Goal: Ask a question

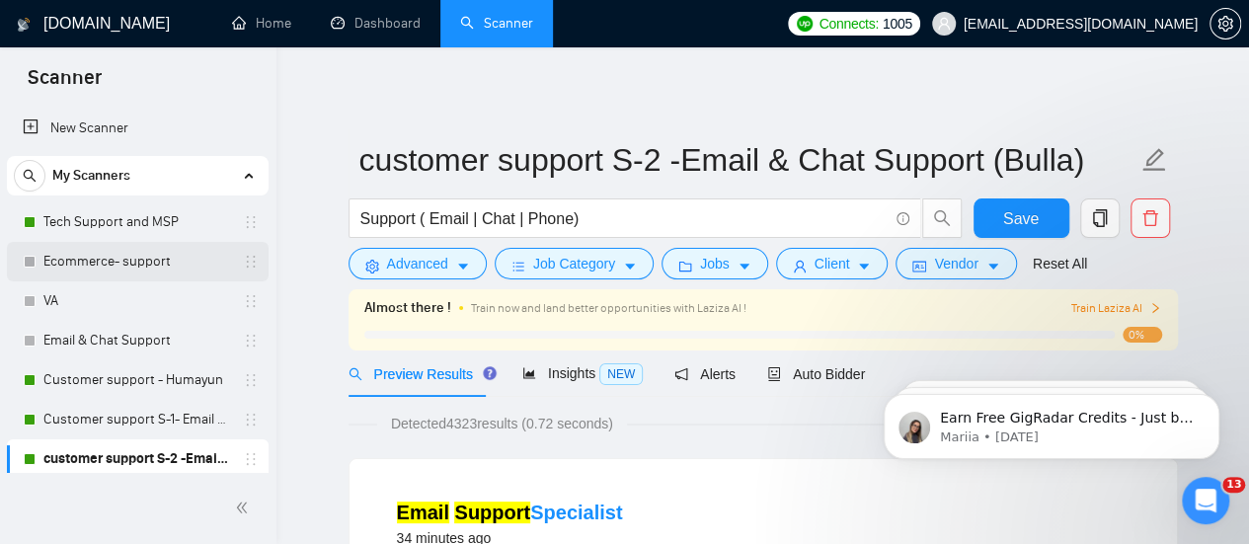
click at [191, 262] on link "Ecommerce- support" at bounding box center [137, 261] width 188 height 39
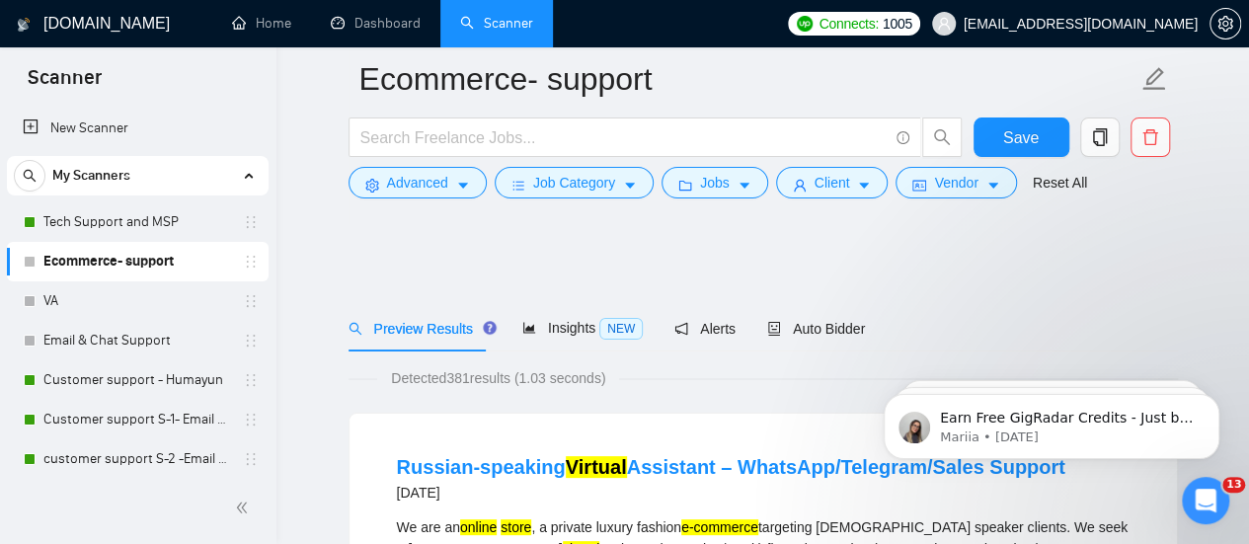
scroll to position [172, 0]
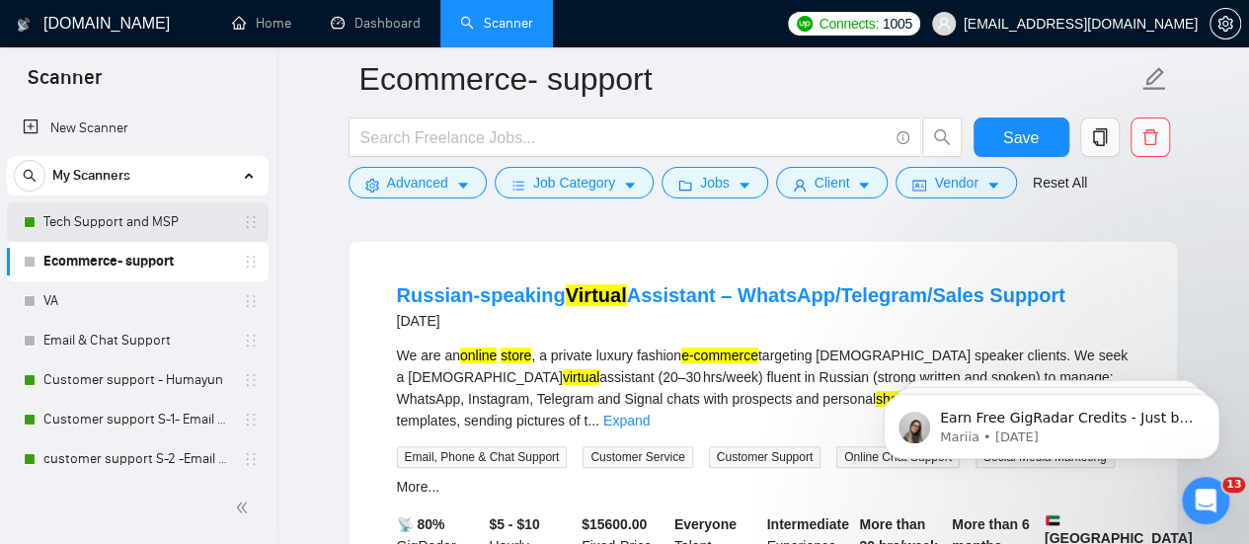
click at [136, 230] on link "Tech Support and MSP" at bounding box center [137, 221] width 188 height 39
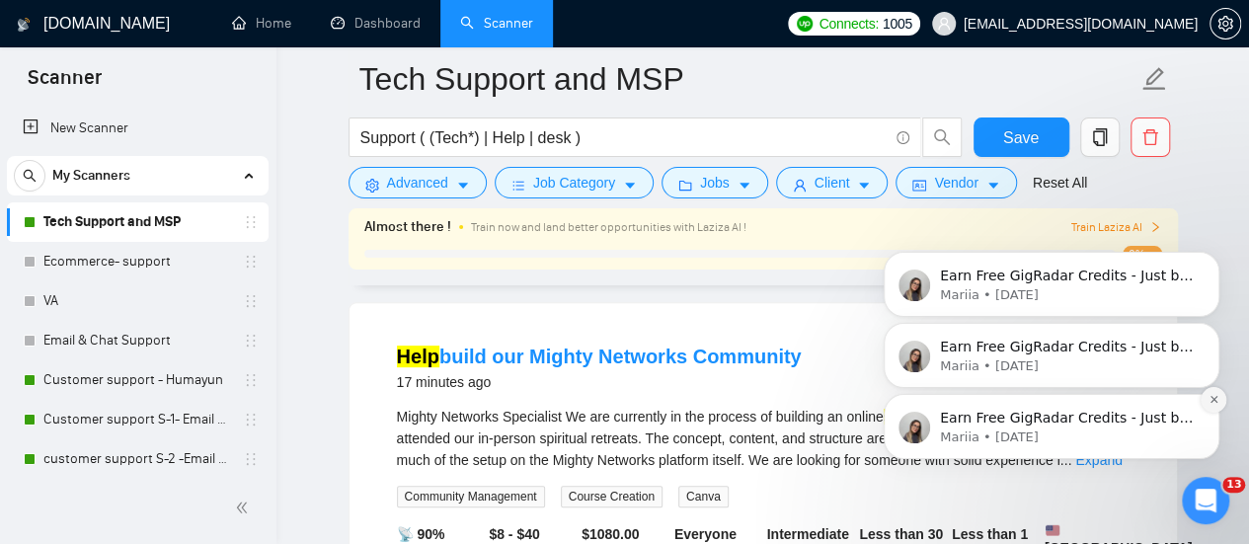
click at [1212, 403] on icon "Dismiss notification" at bounding box center [1213, 399] width 11 height 11
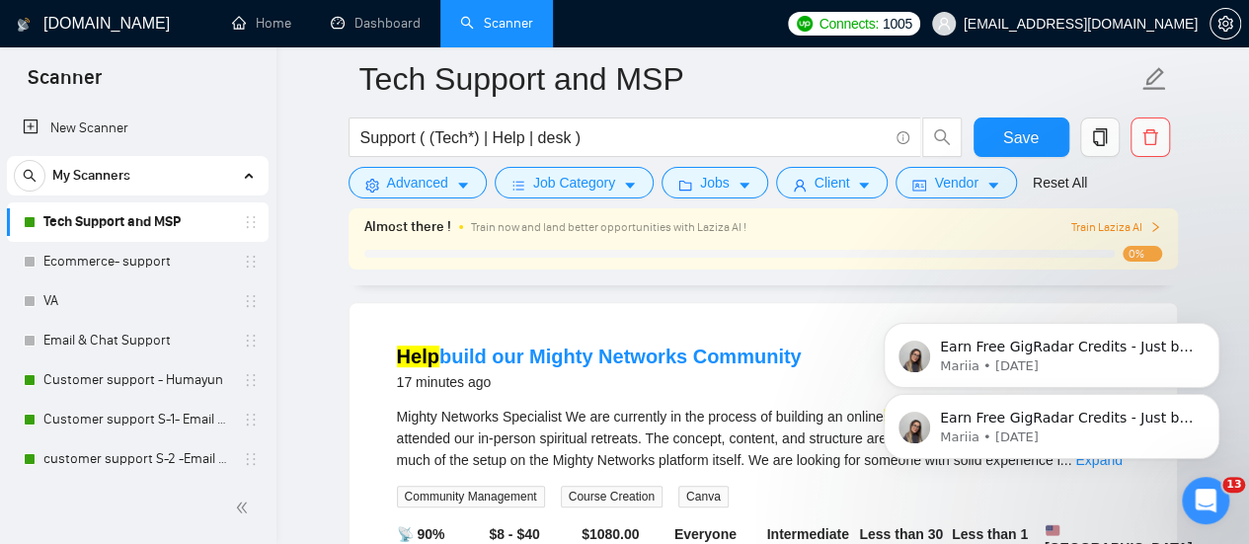
click at [1228, 395] on div "Earn Free GigRadar Credits - Just by Sharing Your Story! 💬 Want more credits fo…" at bounding box center [1051, 335] width 363 height 247
click at [1208, 400] on icon "Dismiss notification" at bounding box center [1213, 399] width 11 height 11
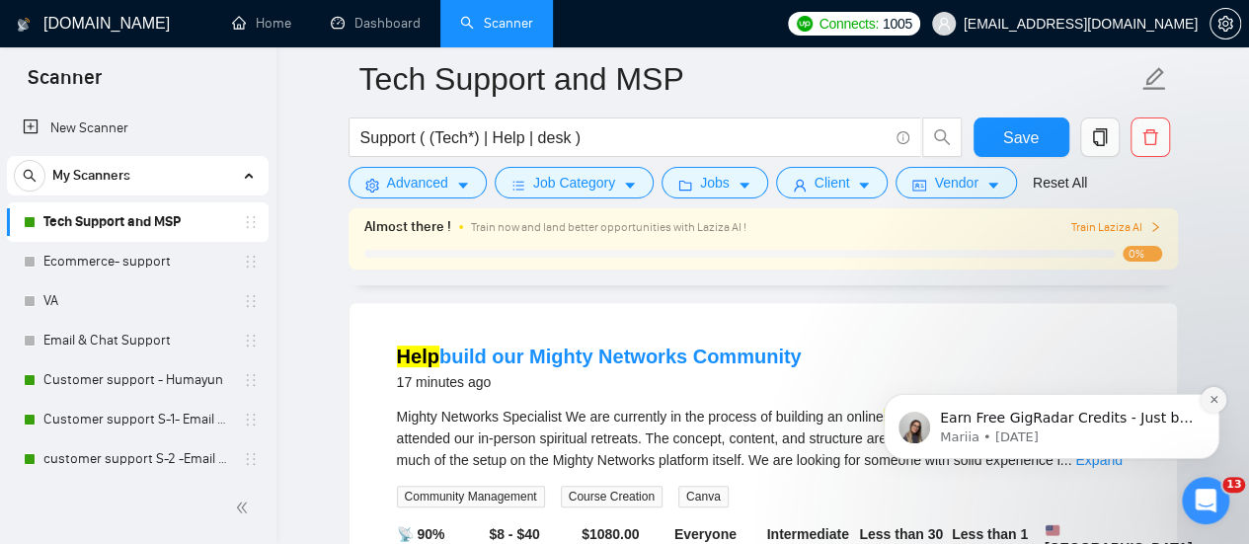
click at [1209, 401] on icon "Dismiss notification" at bounding box center [1213, 399] width 11 height 11
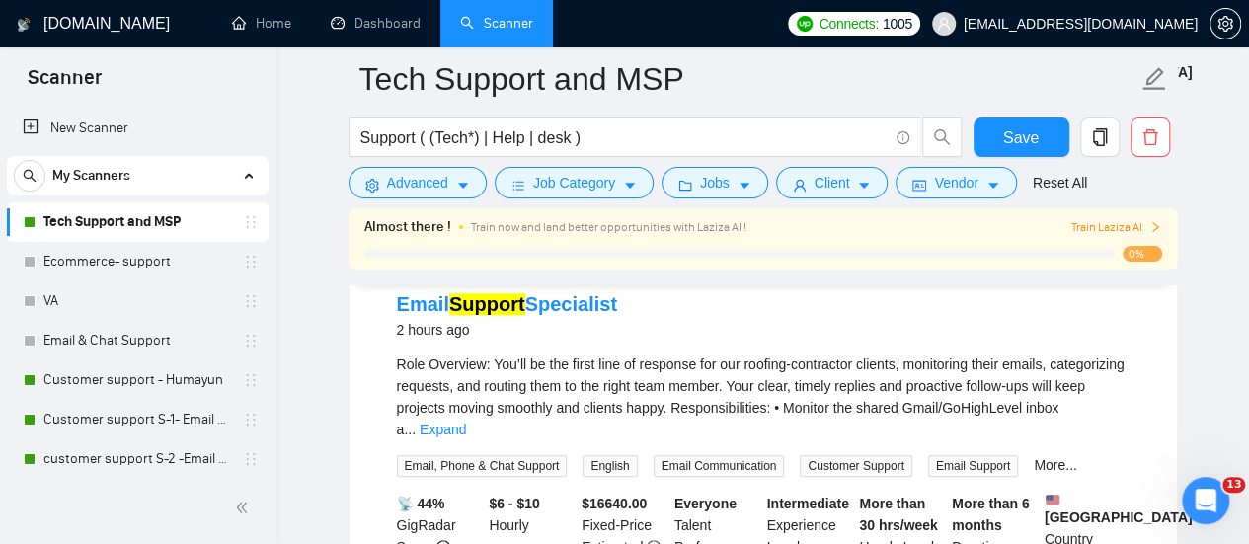
scroll to position [656, 0]
